Goal: Navigation & Orientation: Understand site structure

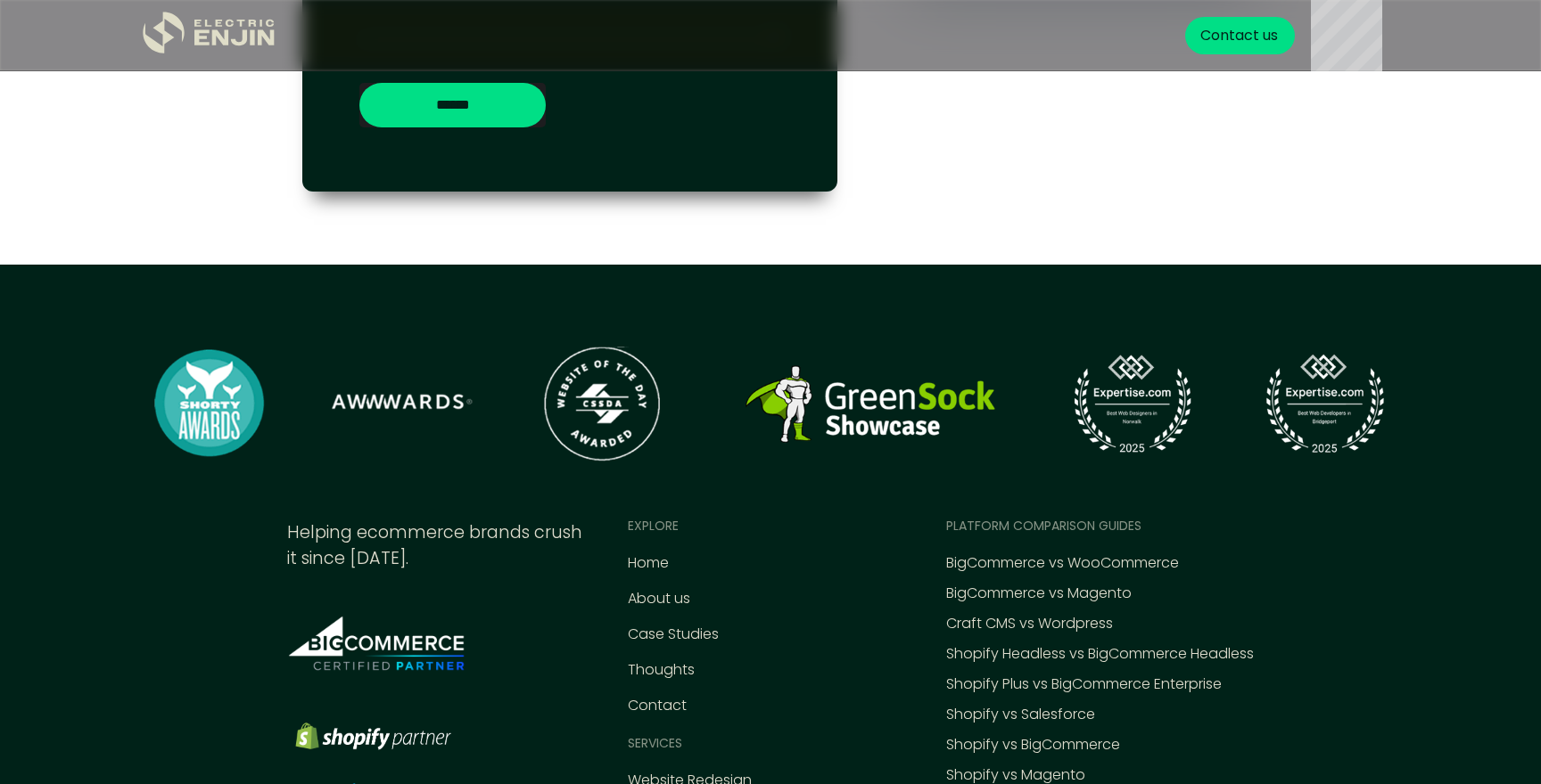
scroll to position [7840, 0]
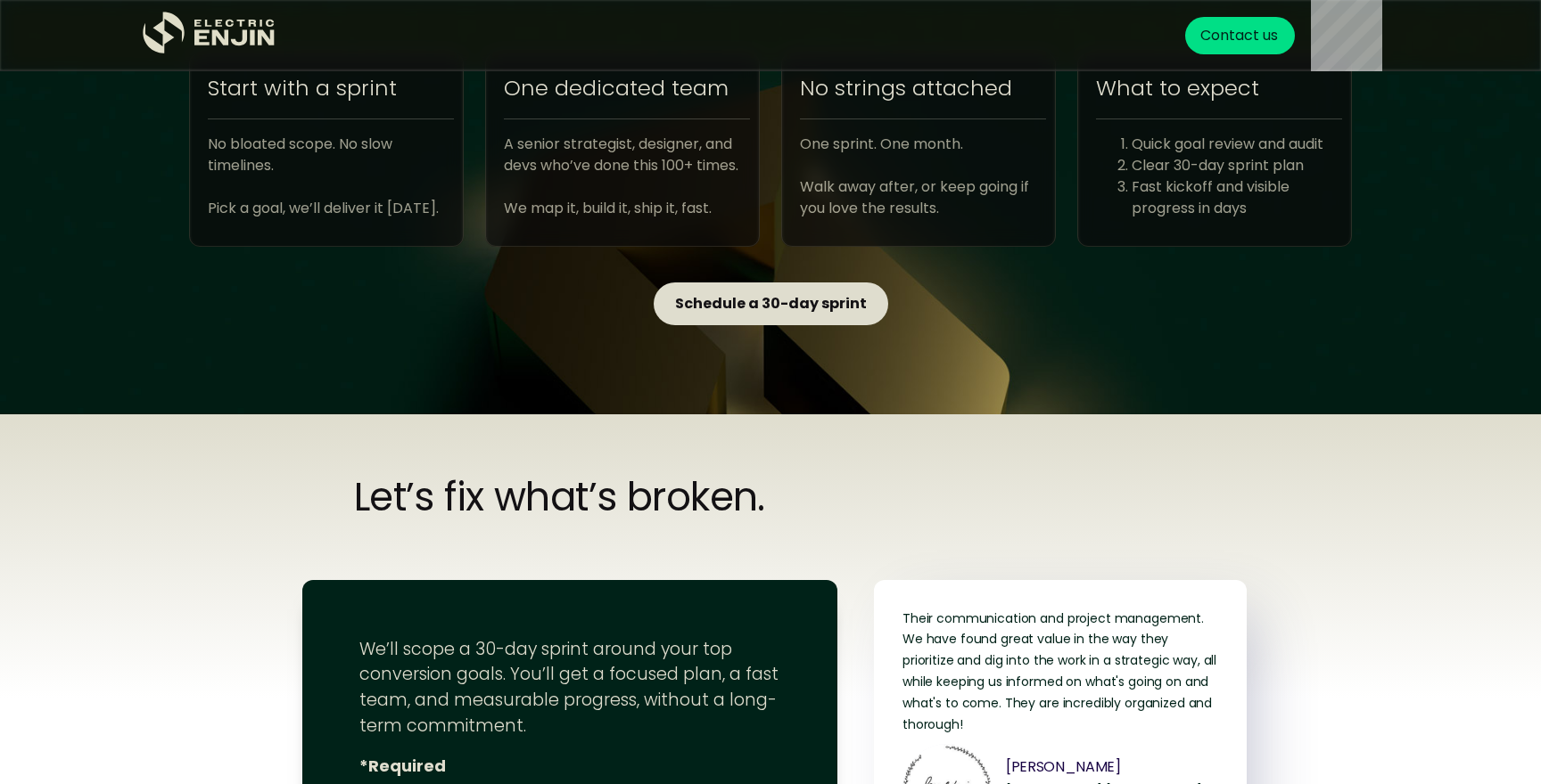
click at [784, 309] on strong "Schedule a 30-day sprint" at bounding box center [770, 303] width 191 height 21
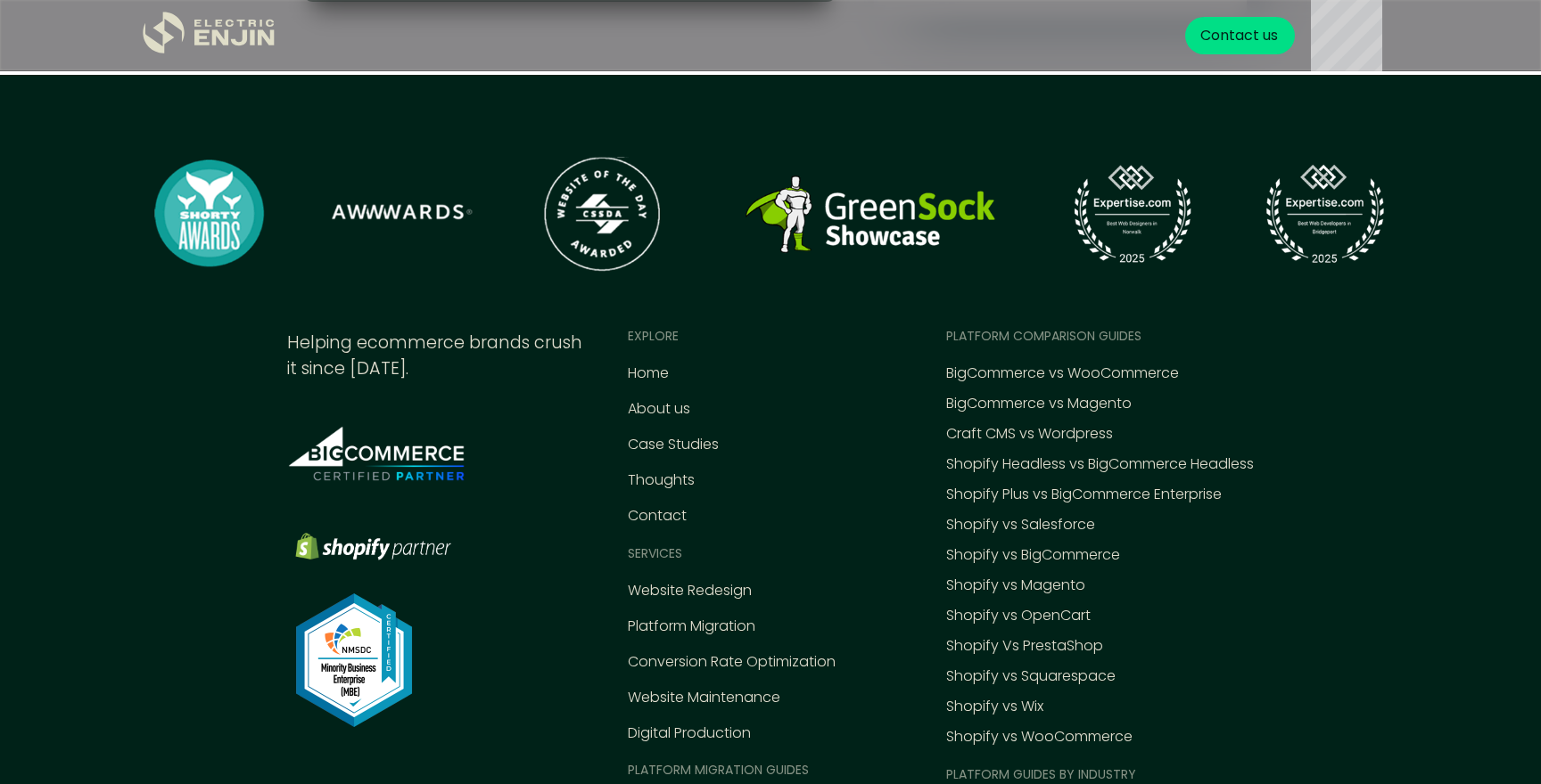
scroll to position [8026, 0]
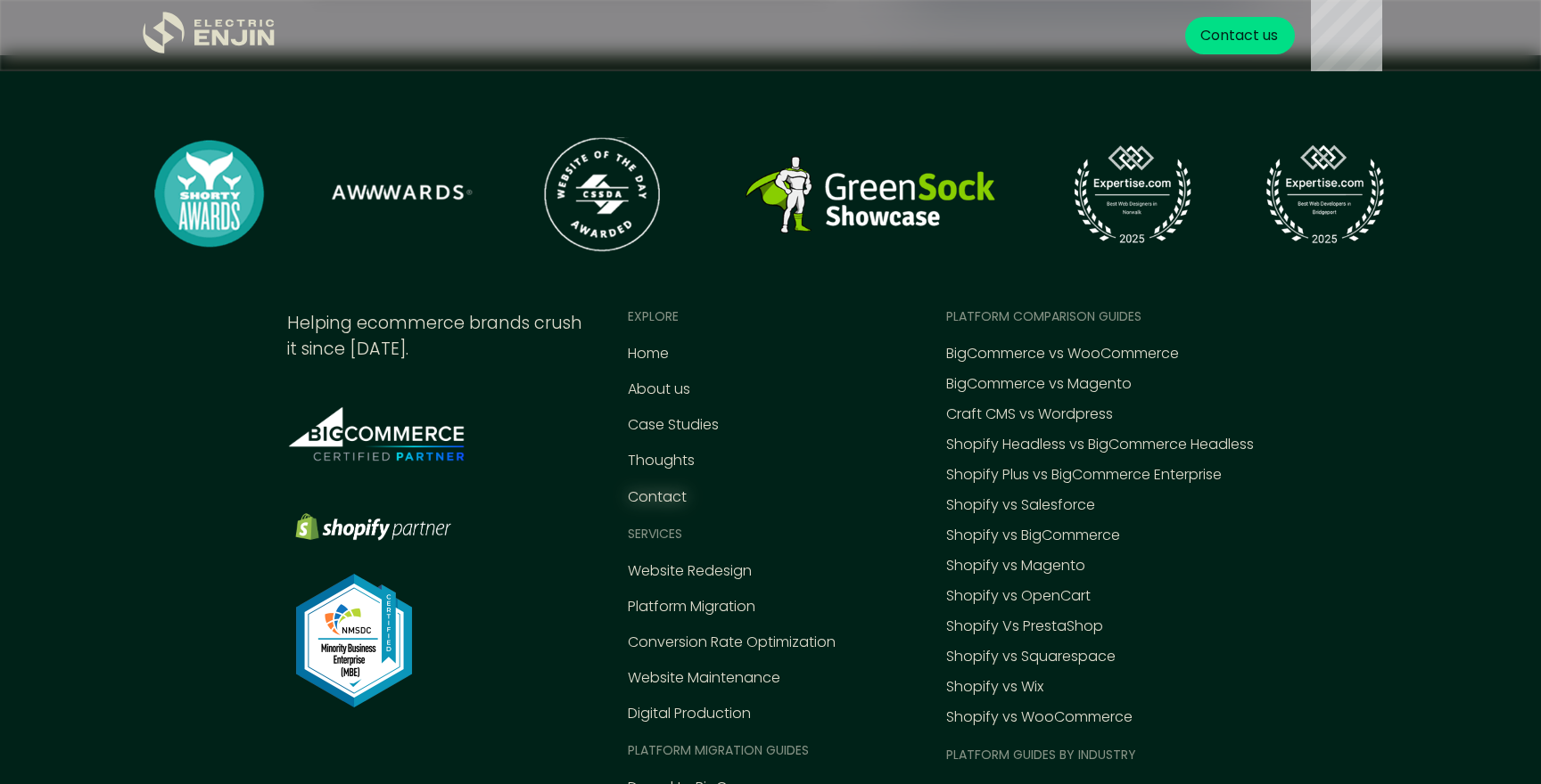
click at [673, 497] on div "Contact" at bounding box center [657, 496] width 59 height 21
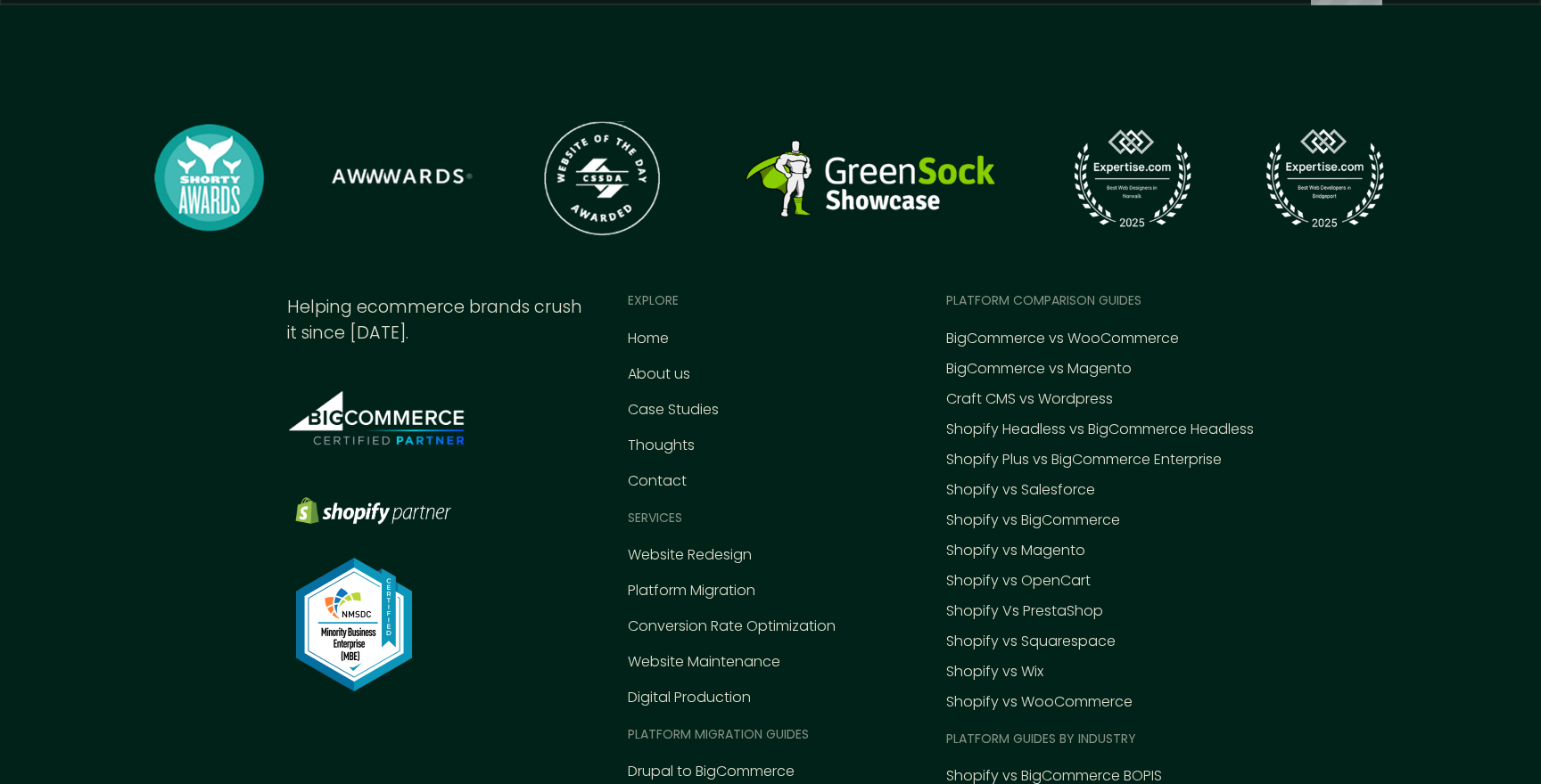
scroll to position [754, 0]
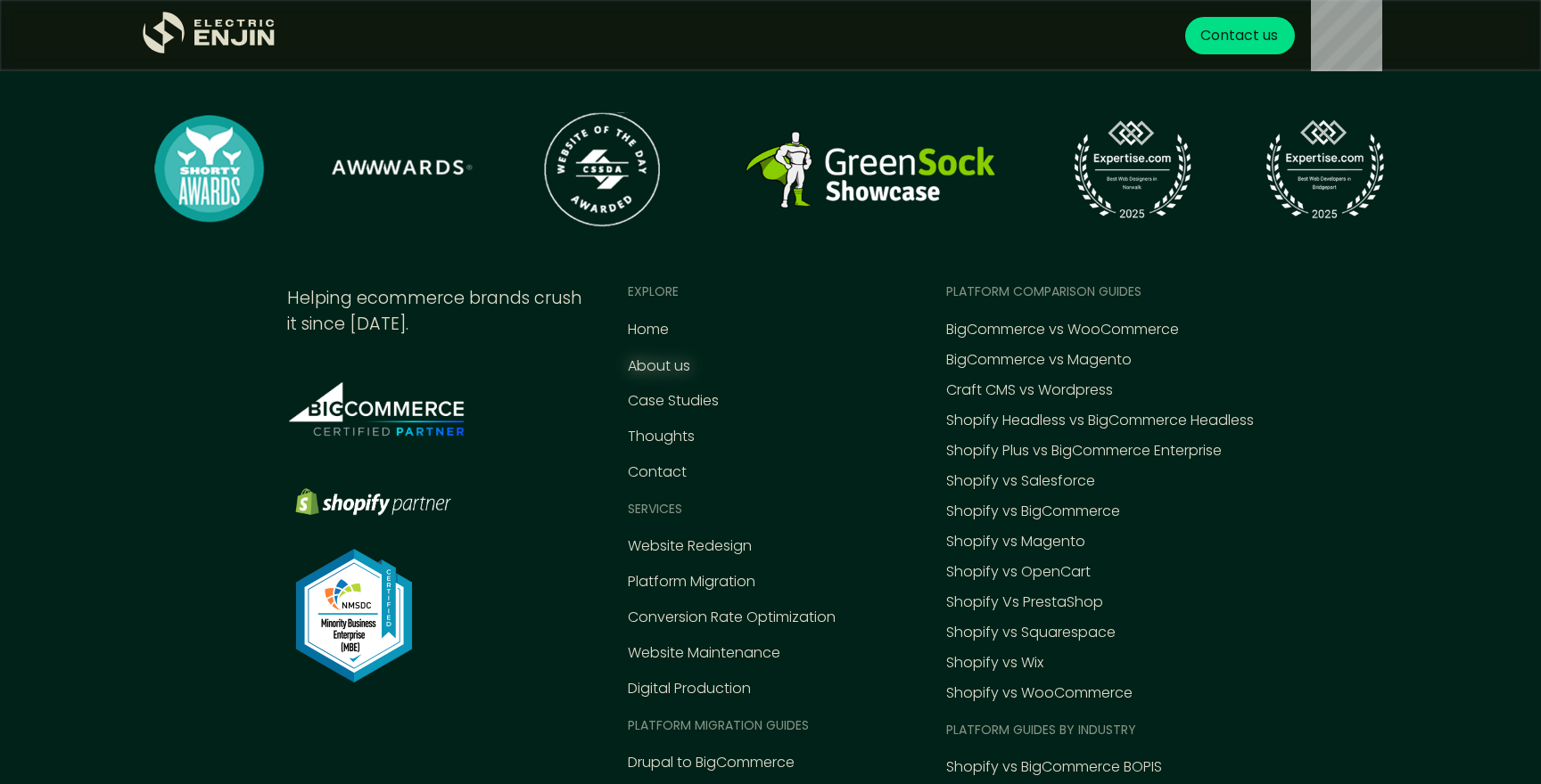
click at [639, 362] on div "About us" at bounding box center [659, 366] width 63 height 21
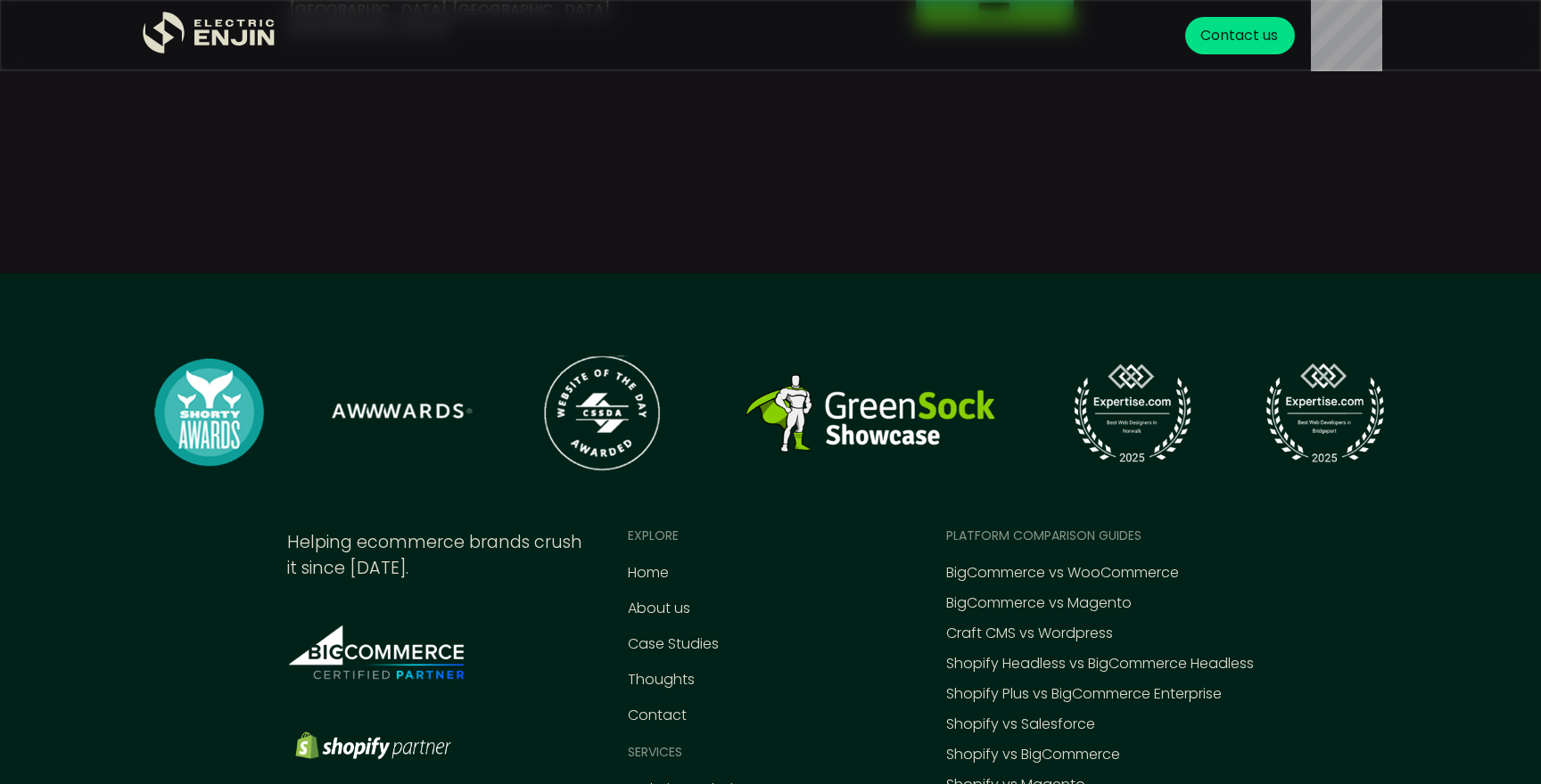
scroll to position [7317, 0]
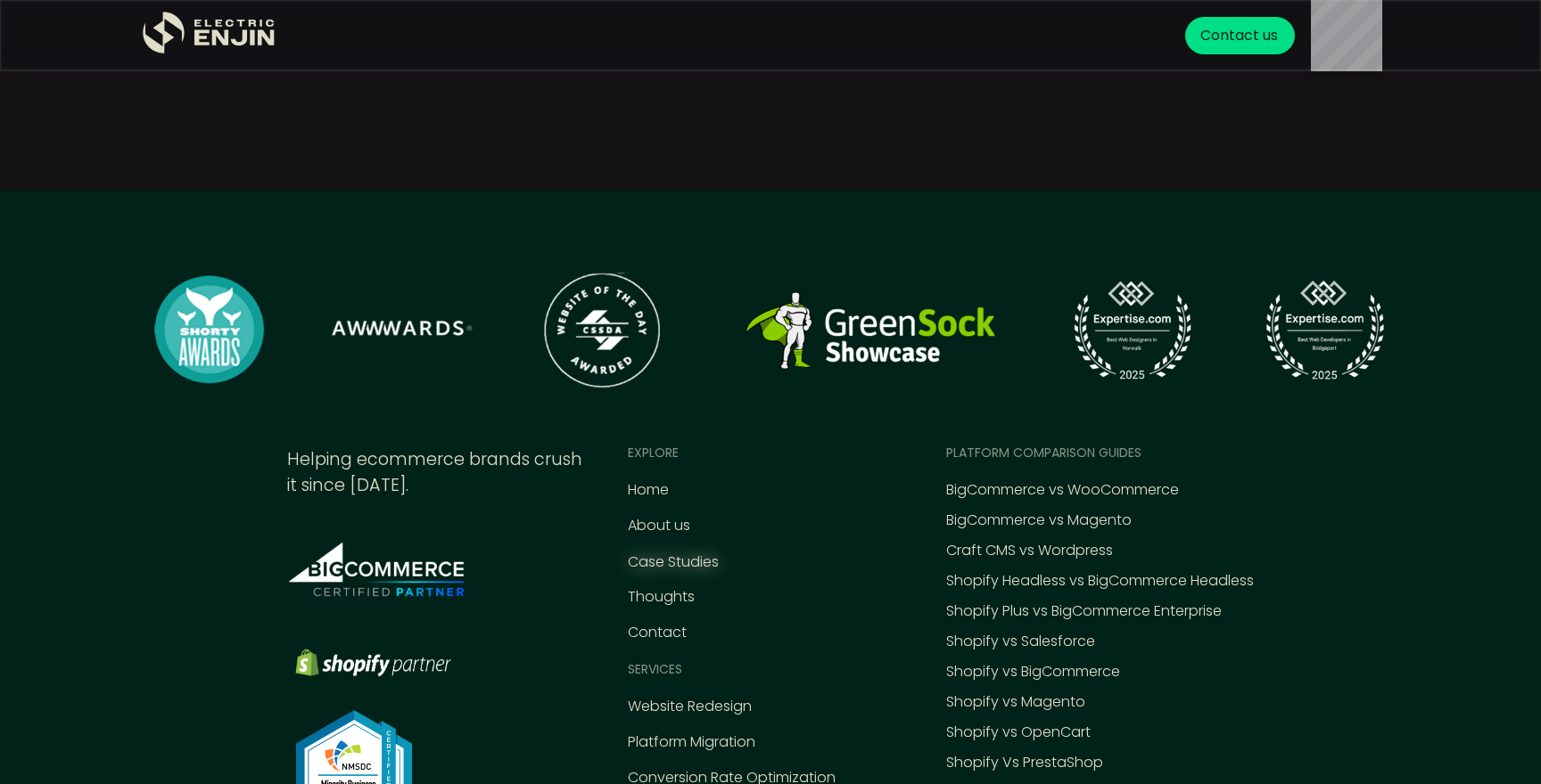
click at [649, 552] on div "Case Studies" at bounding box center [673, 562] width 91 height 21
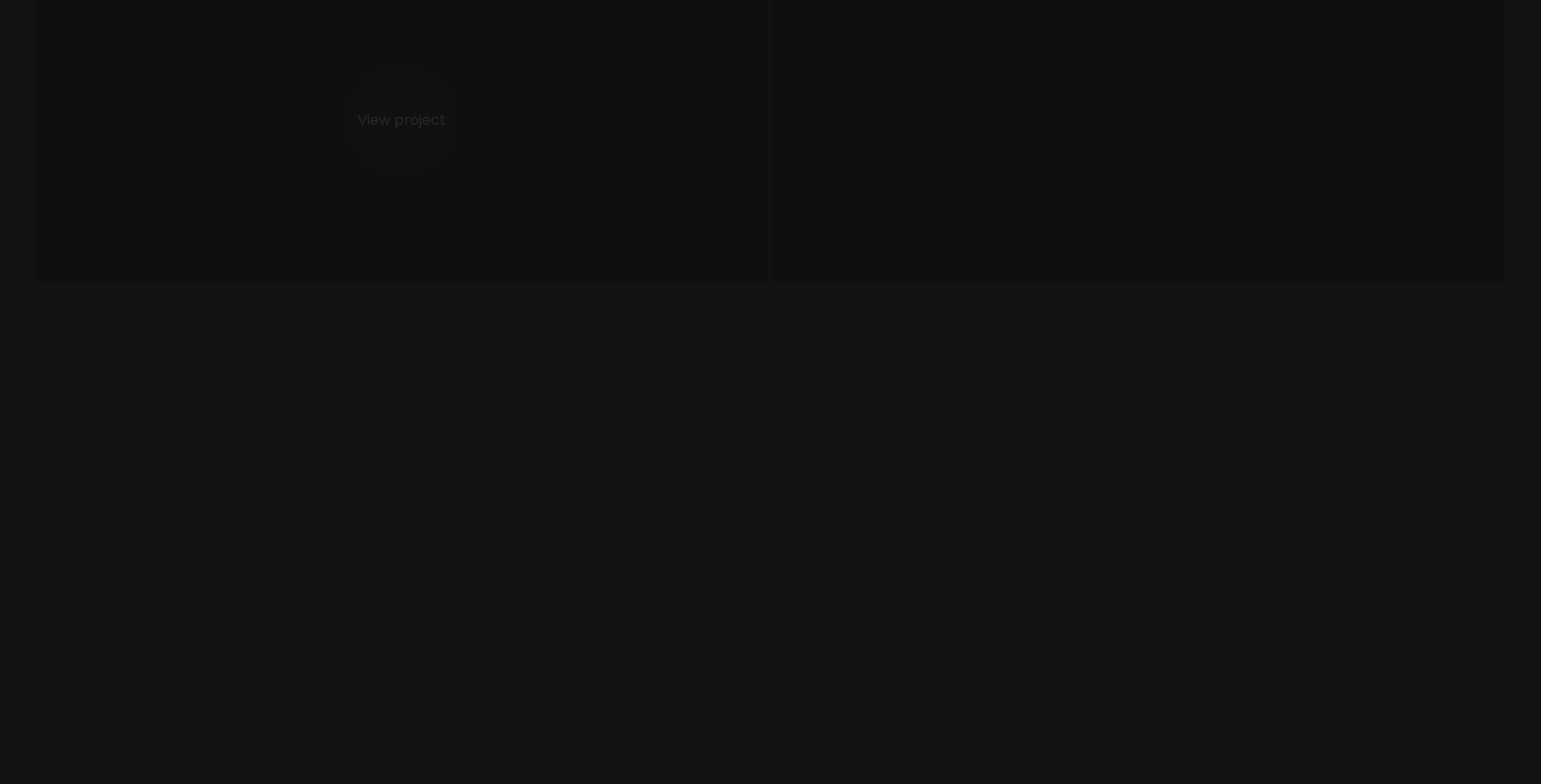
scroll to position [1274, 0]
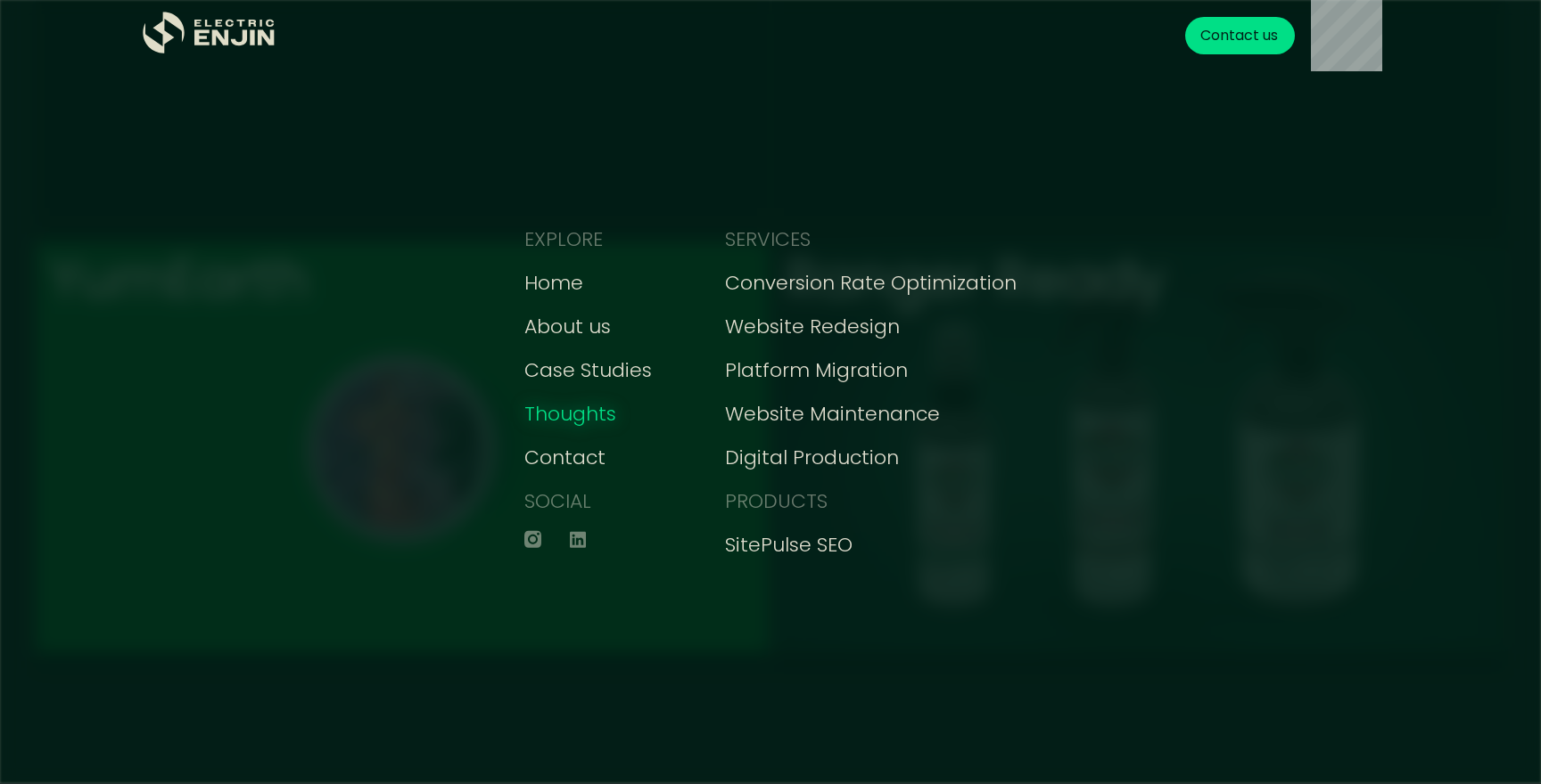
click at [558, 420] on div "Thoughts" at bounding box center [570, 414] width 92 height 30
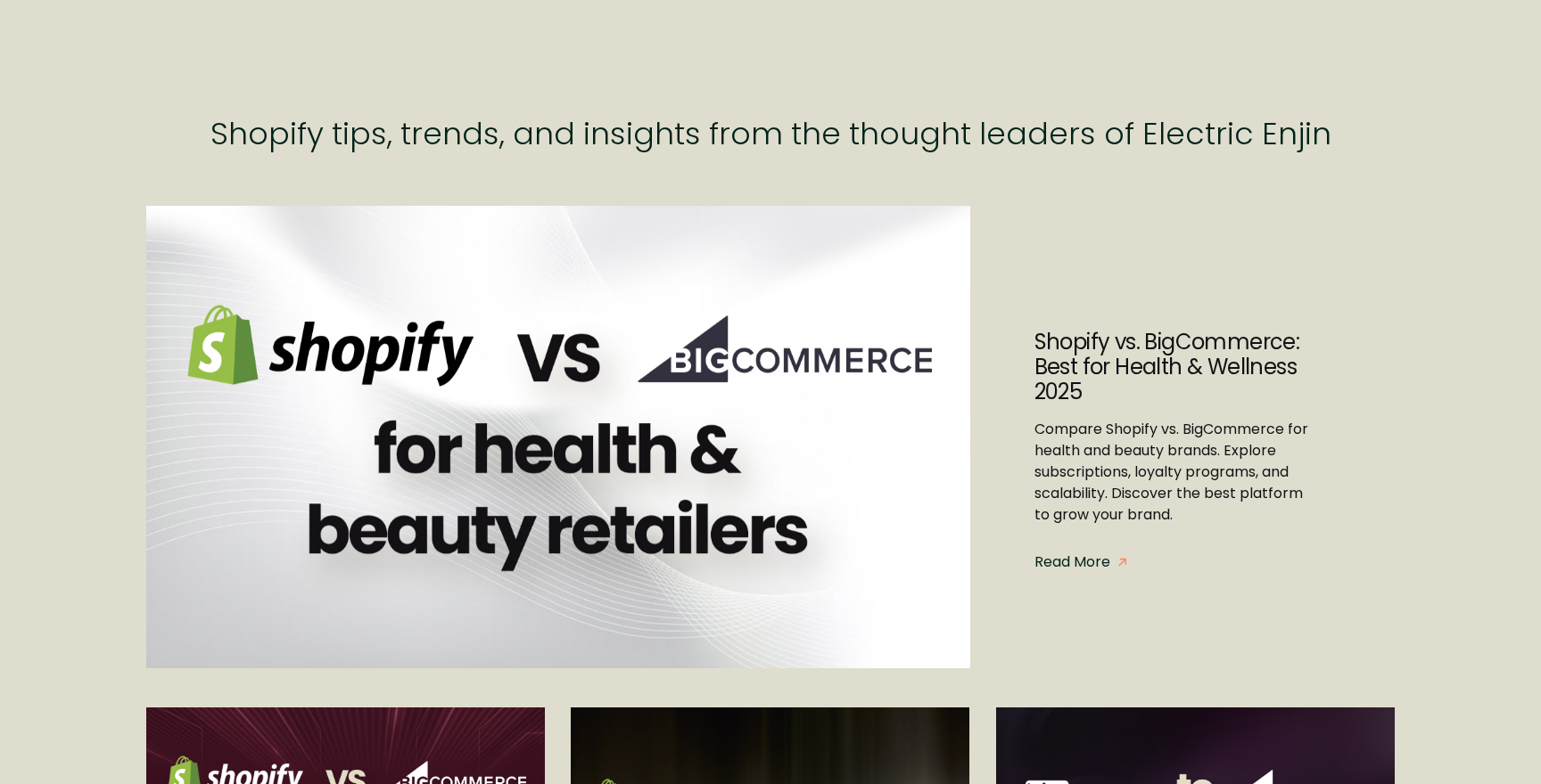
click at [1350, 17] on section "last news last news last news last news Shopify tips, trends, and insights from…" at bounding box center [770, 77] width 1541 height 153
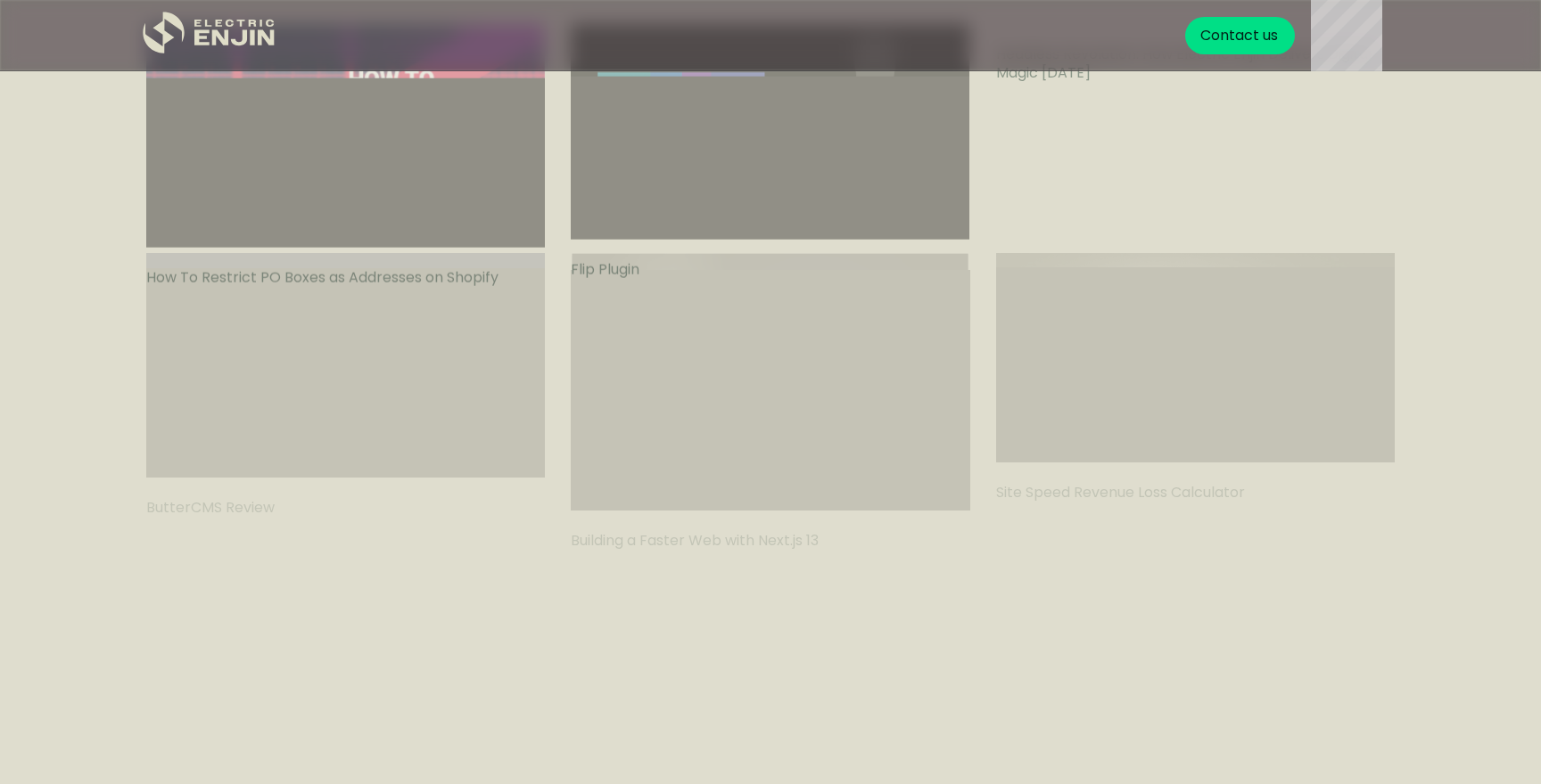
scroll to position [3249, 0]
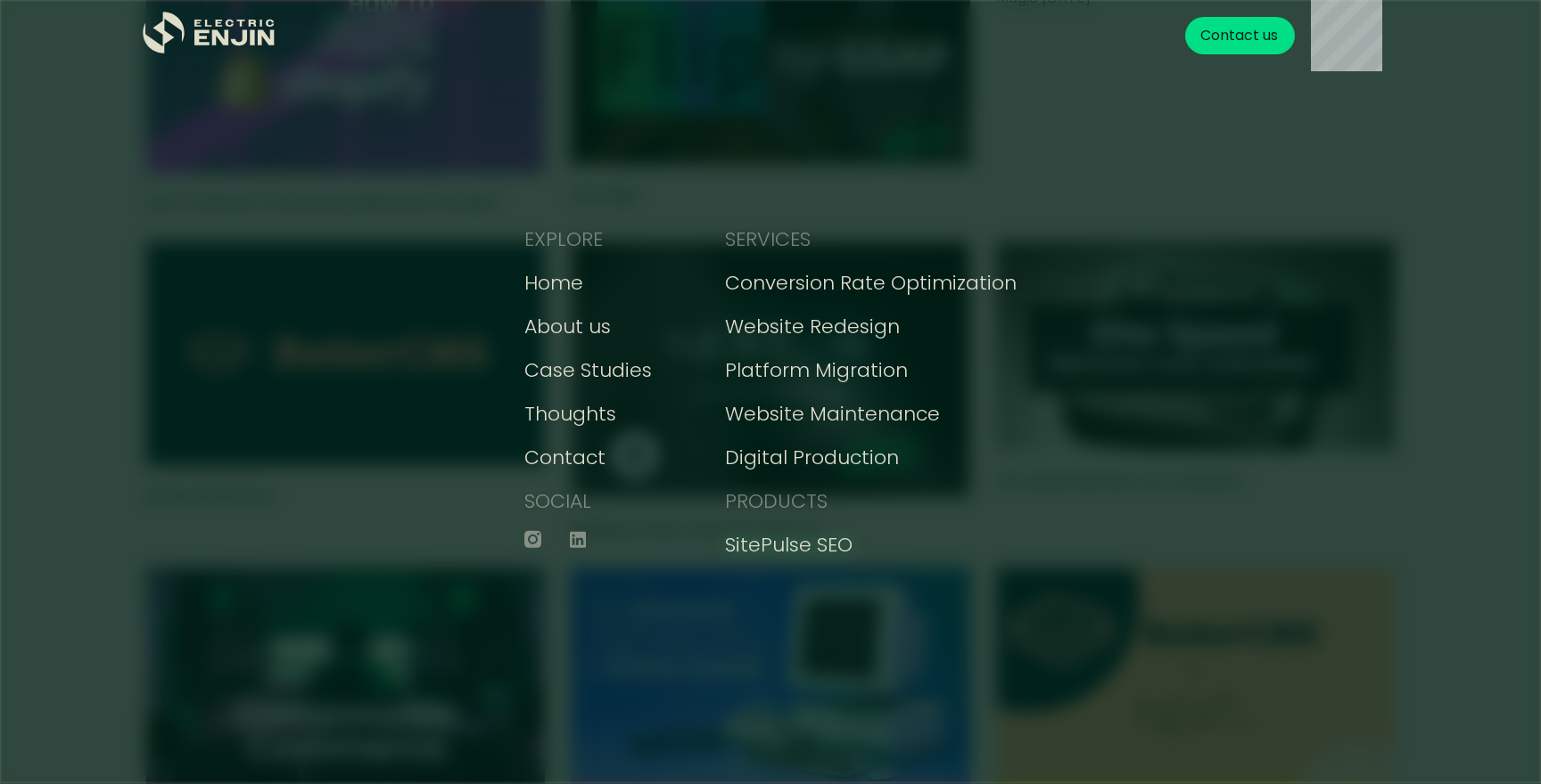
click at [753, 557] on div "SitePulse SEO" at bounding box center [788, 545] width 128 height 30
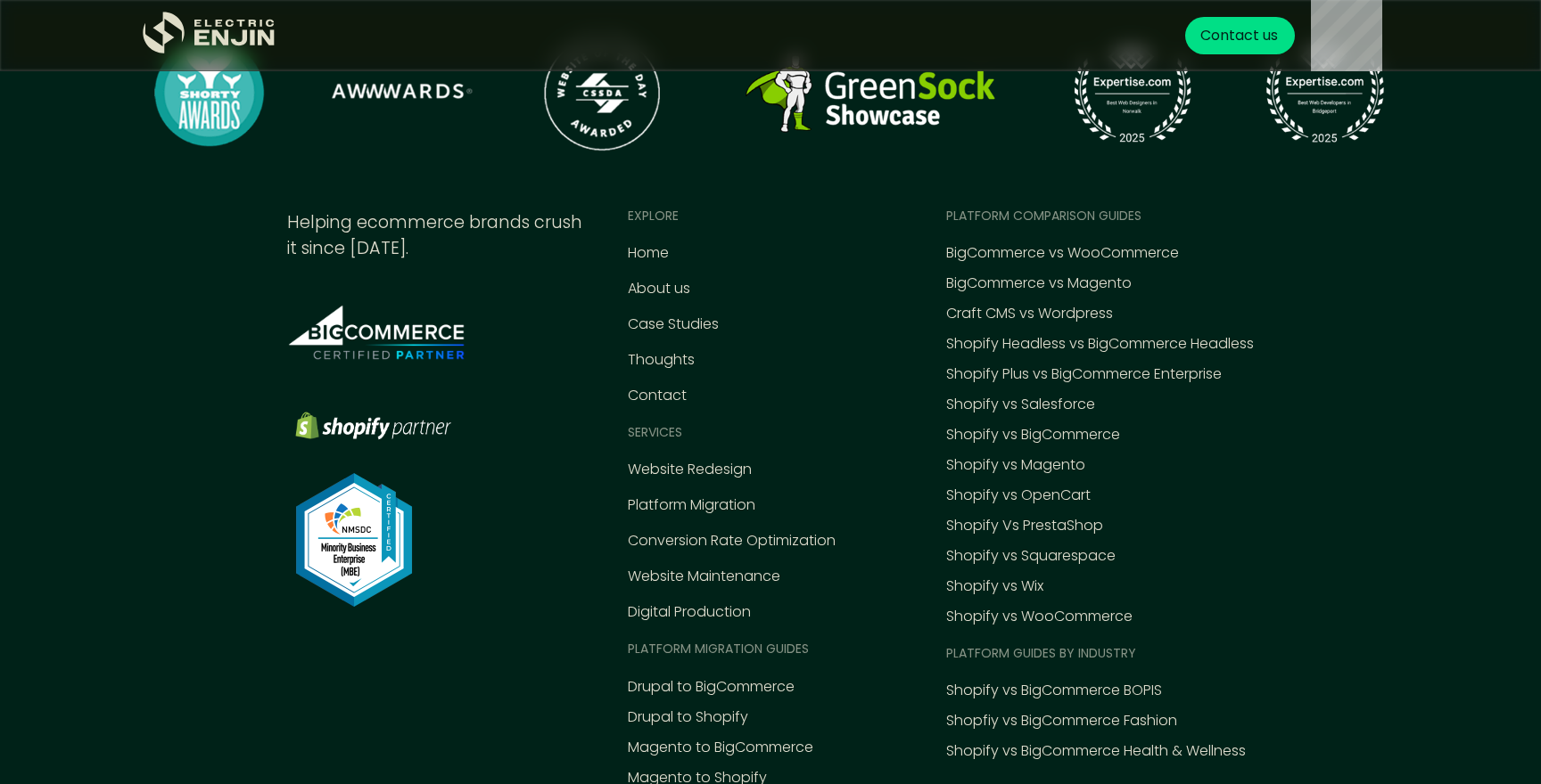
scroll to position [2751, 0]
